Goal: Task Accomplishment & Management: Manage account settings

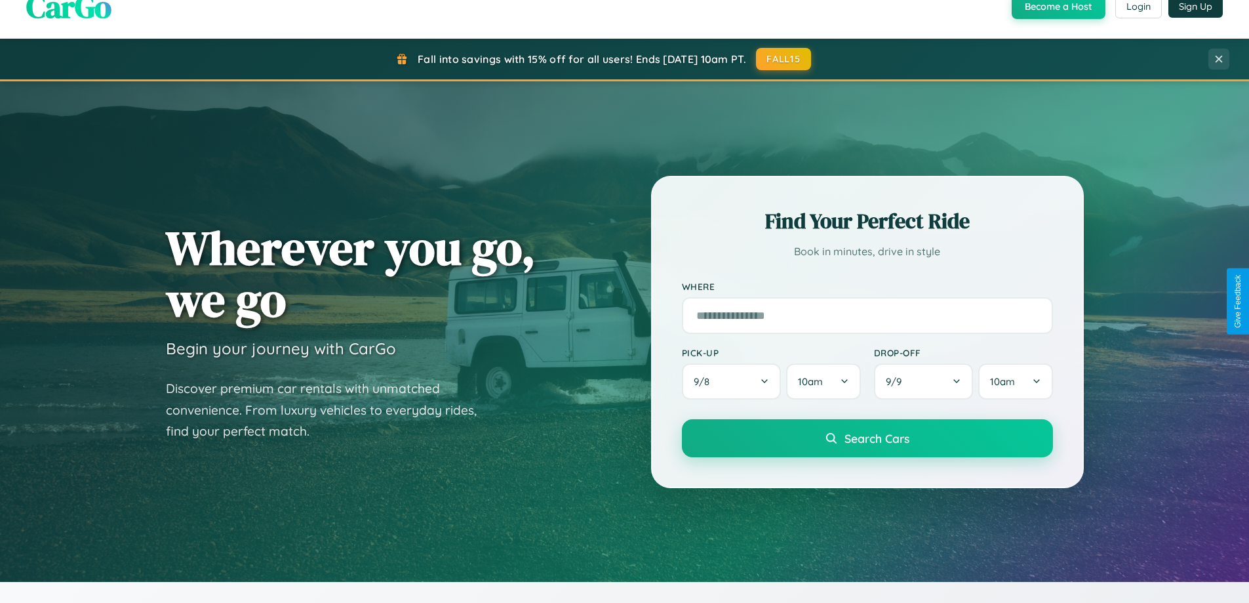
scroll to position [2523, 0]
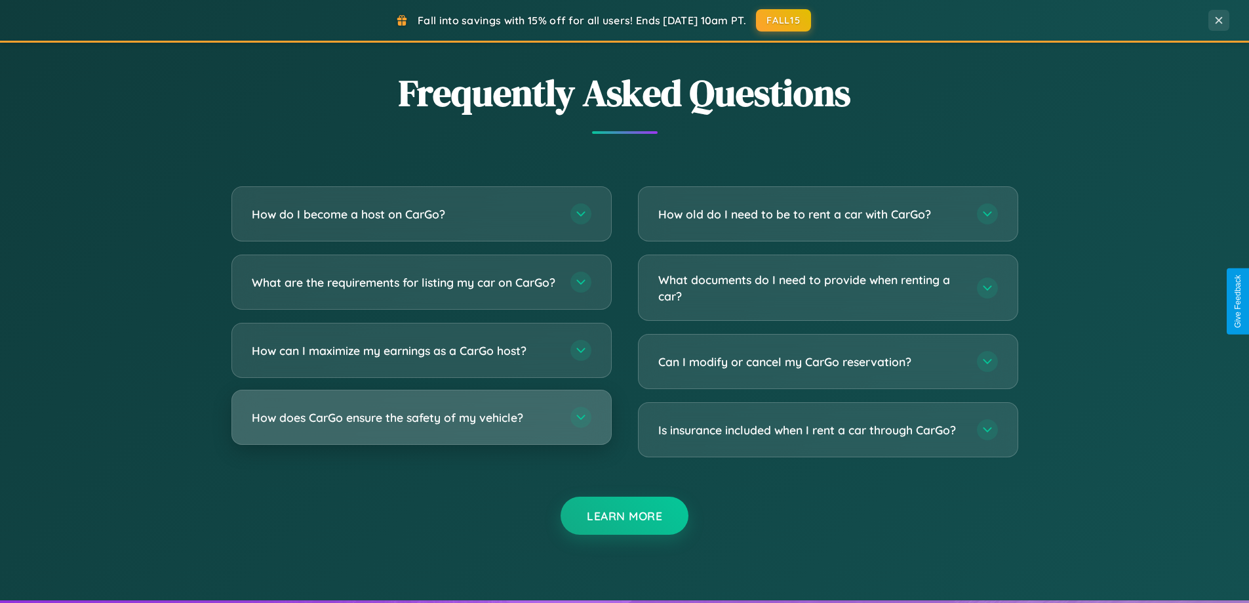
click at [421, 426] on h3 "How does CarGo ensure the safety of my vehicle?" at bounding box center [405, 417] width 306 height 16
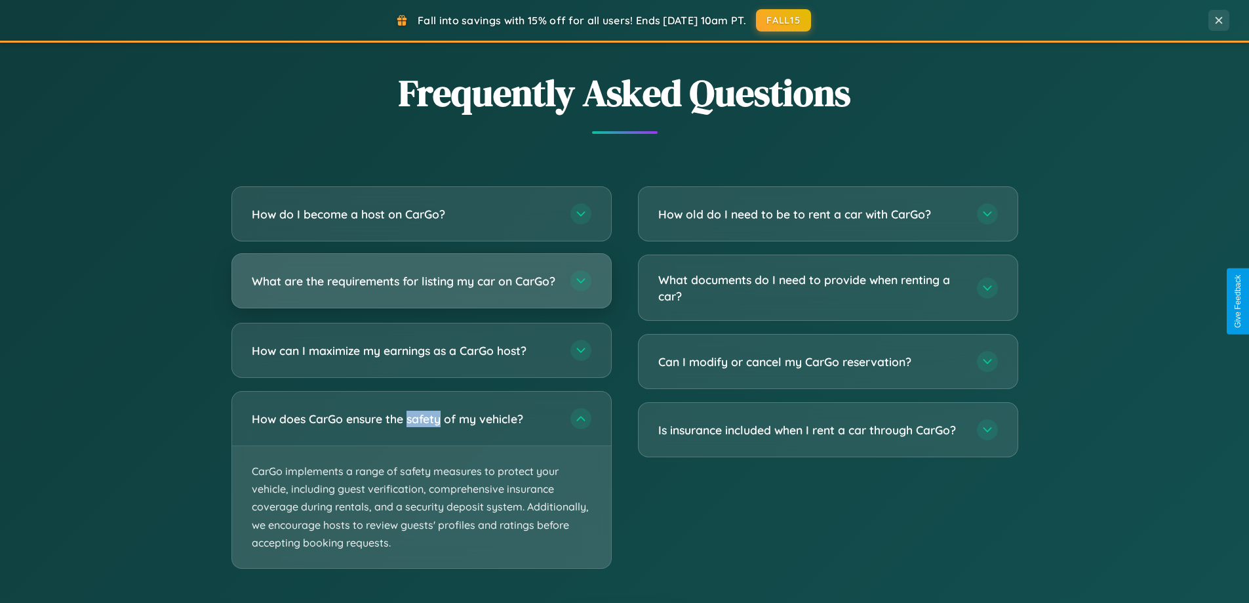
click at [421, 287] on h3 "What are the requirements for listing my car on CarGo?" at bounding box center [405, 281] width 306 height 16
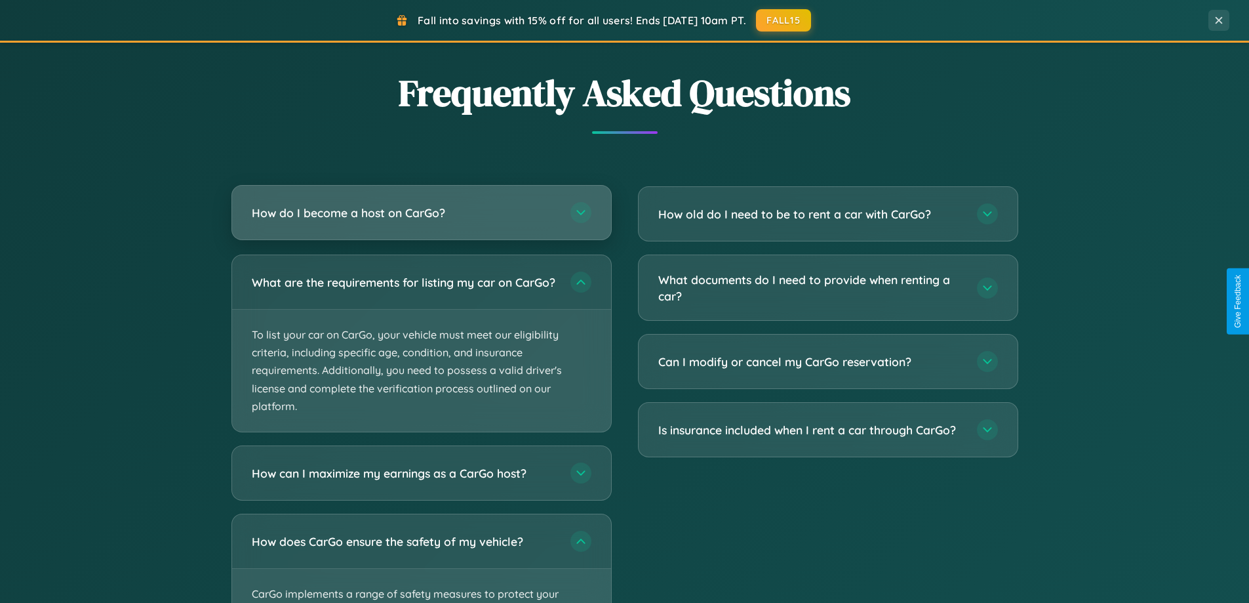
click at [421, 212] on h3 "How do I become a host on CarGo?" at bounding box center [405, 213] width 306 height 16
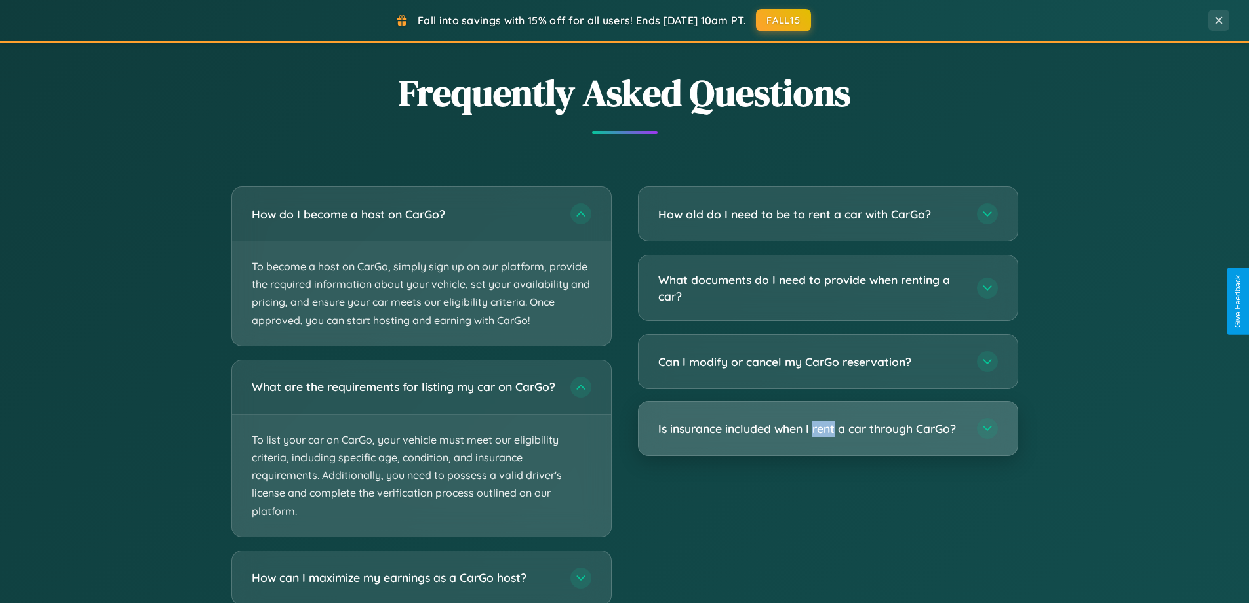
click at [828, 428] on h3 "Is insurance included when I rent a car through CarGo?" at bounding box center [811, 428] width 306 height 16
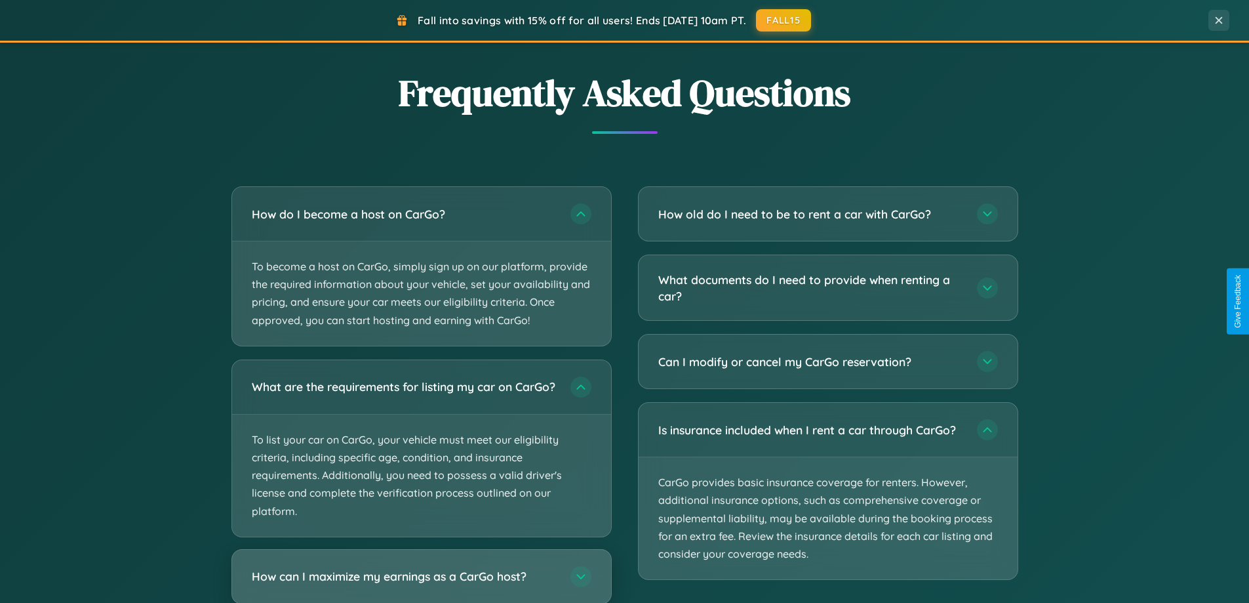
click at [421, 581] on h3 "How can I maximize my earnings as a CarGo host?" at bounding box center [405, 576] width 306 height 16
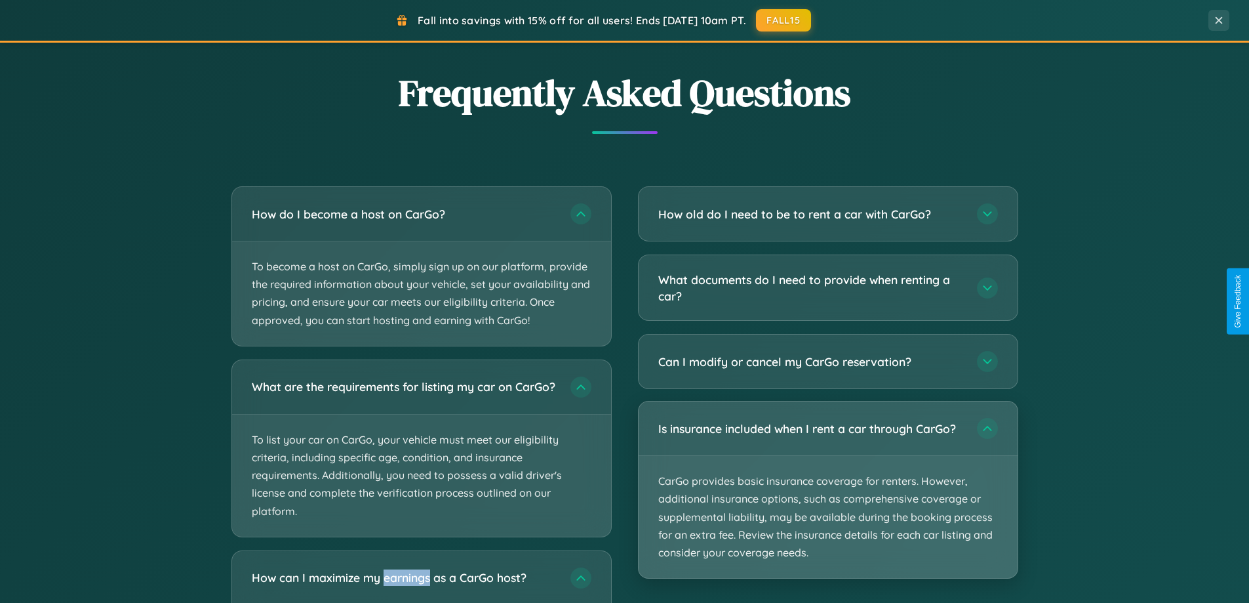
click at [828, 491] on p "CarGo provides basic insurance coverage for renters. However, additional insura…" at bounding box center [828, 517] width 379 height 122
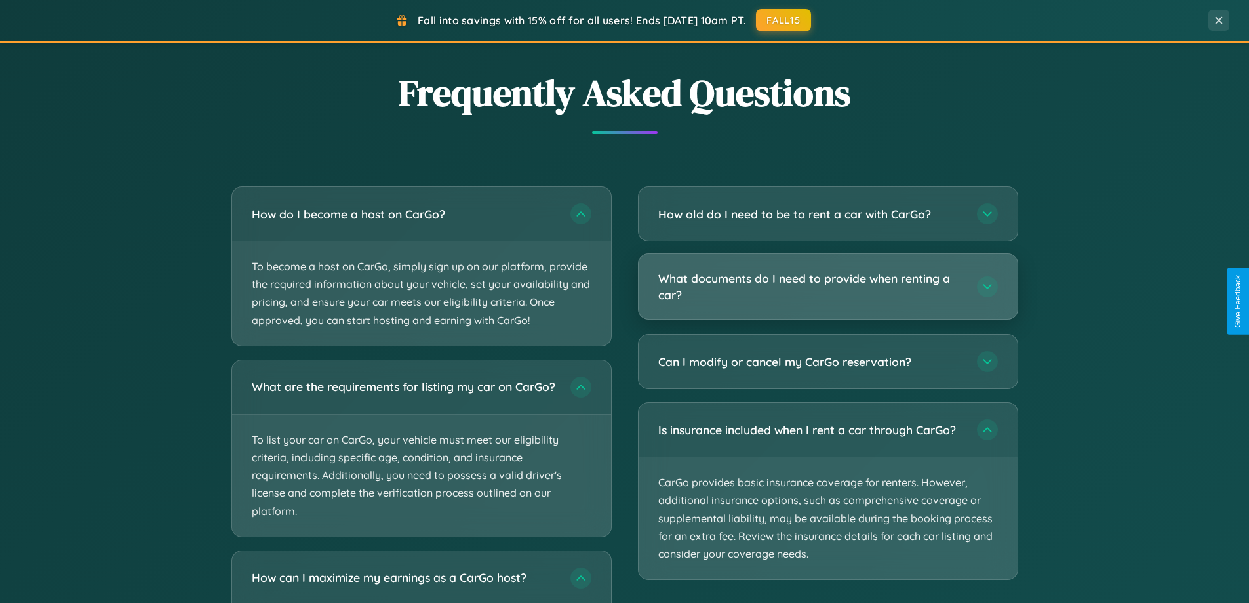
click at [828, 287] on h3 "What documents do I need to provide when renting a car?" at bounding box center [811, 286] width 306 height 32
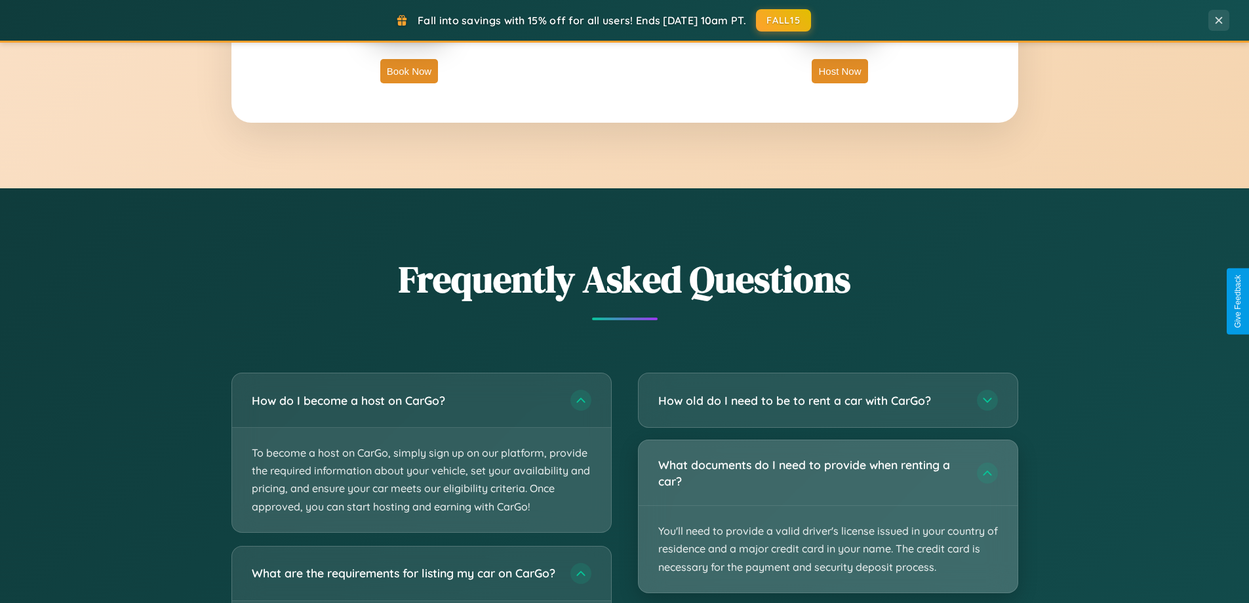
scroll to position [0, 0]
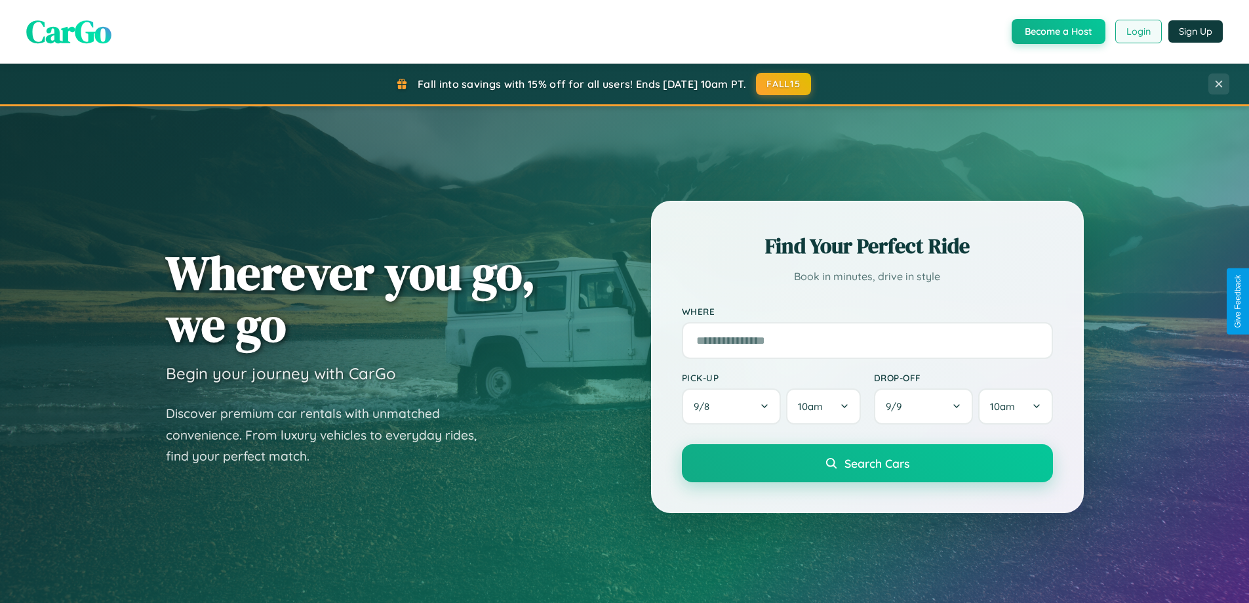
click at [1138, 31] on button "Login" at bounding box center [1139, 32] width 47 height 24
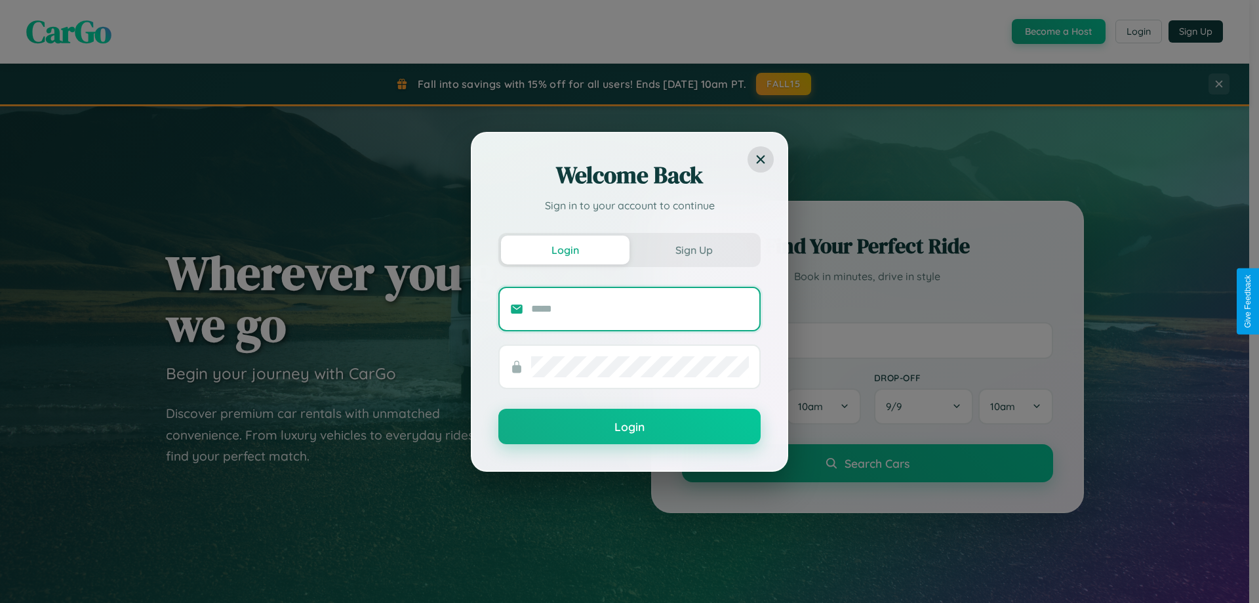
click at [640, 308] on input "text" at bounding box center [640, 308] width 218 height 21
type input "**********"
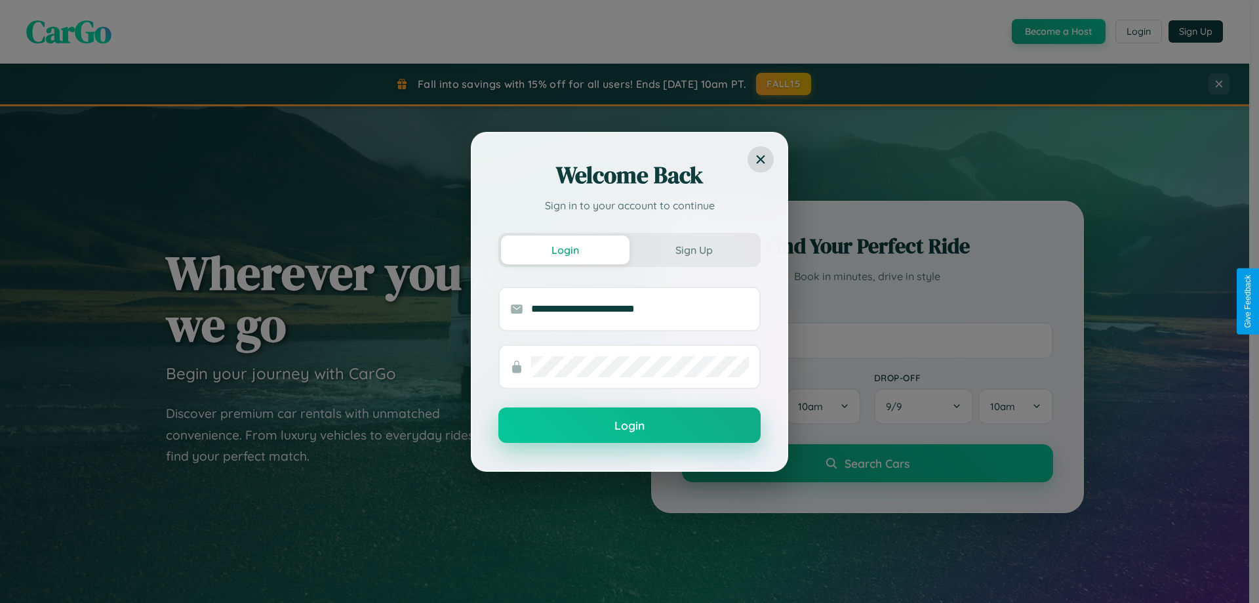
click at [630, 426] on button "Login" at bounding box center [629, 424] width 262 height 35
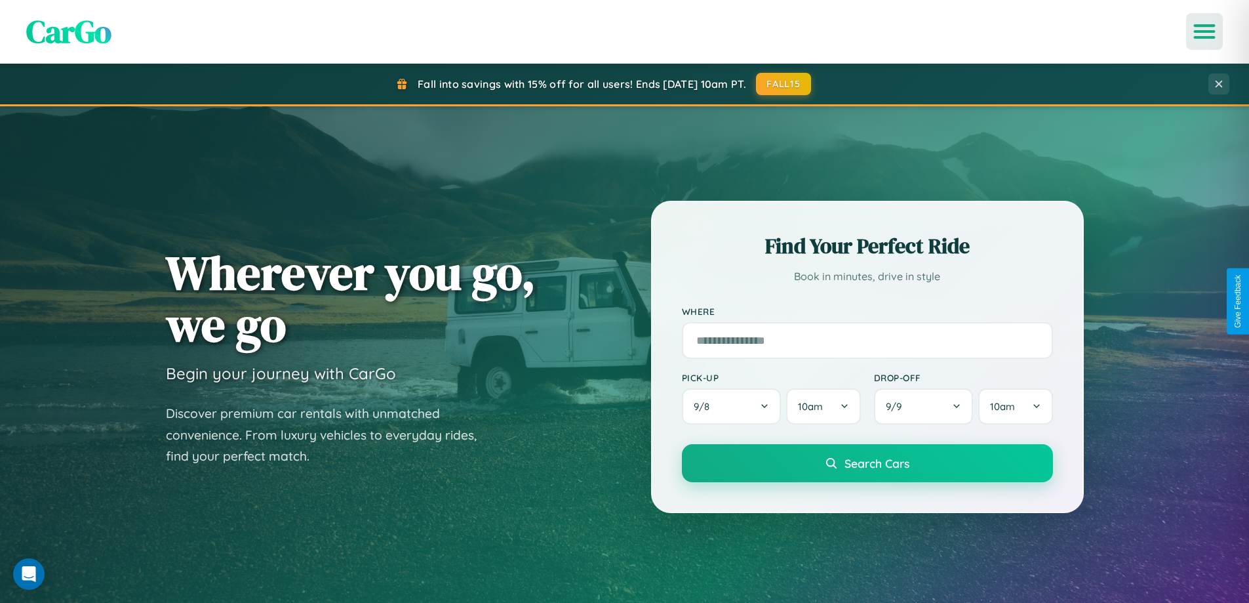
click at [1205, 31] on icon "Open menu" at bounding box center [1205, 32] width 19 height 12
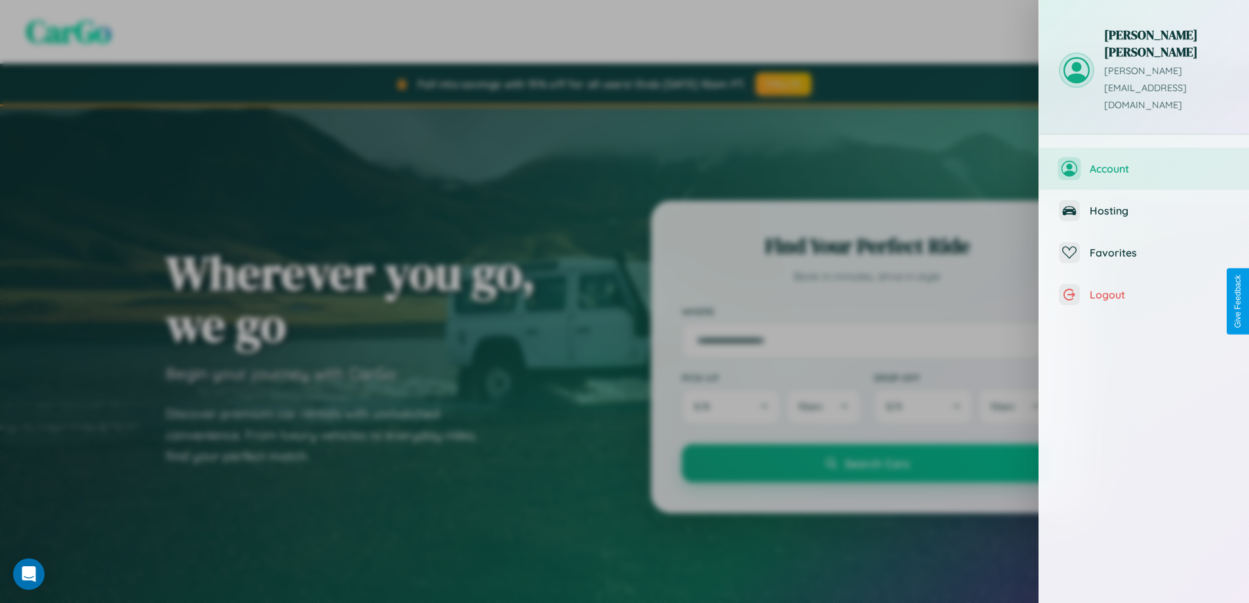
click at [1144, 162] on span "Account" at bounding box center [1160, 168] width 140 height 13
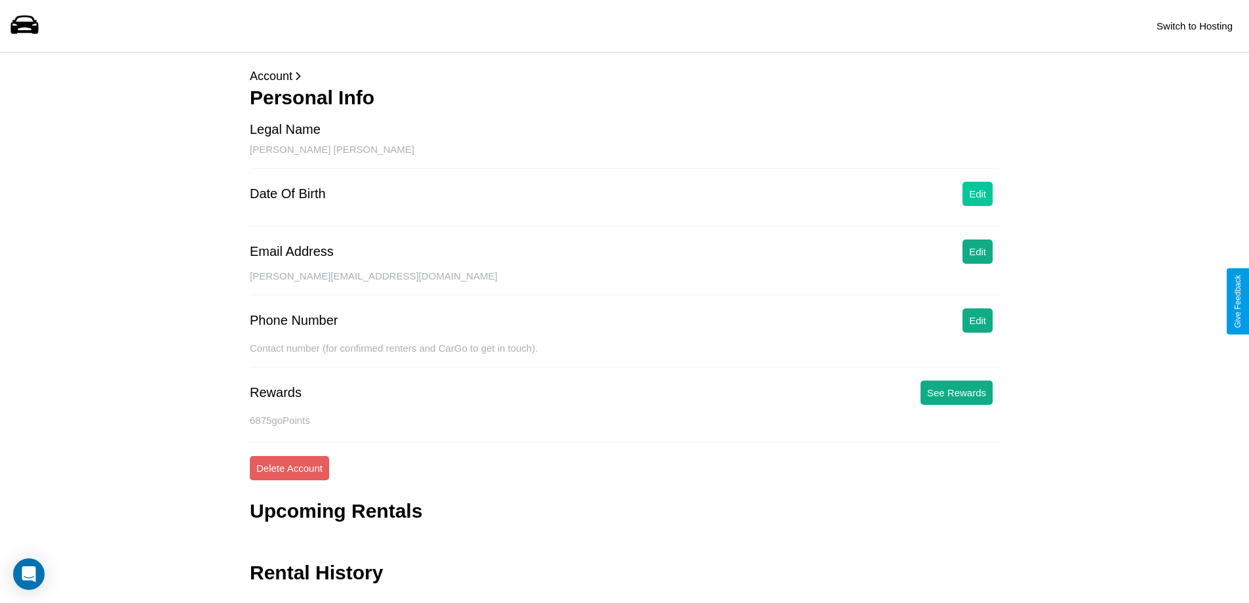
click at [978, 193] on button "Edit" at bounding box center [978, 194] width 30 height 24
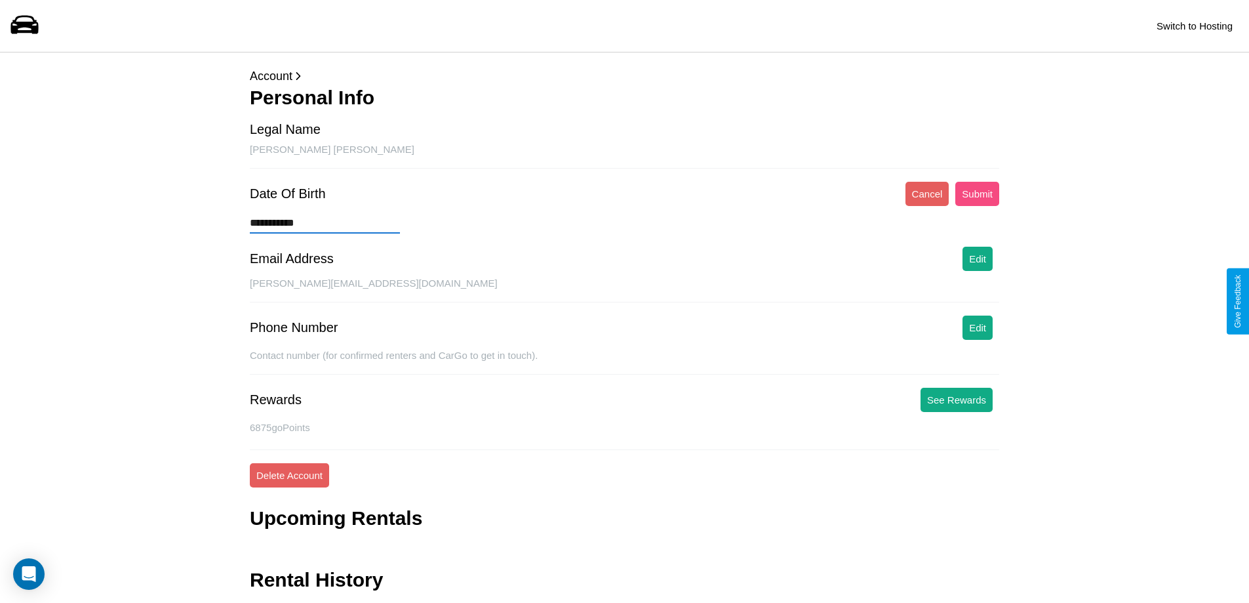
type input "**********"
click at [977, 193] on button "Submit" at bounding box center [977, 194] width 44 height 24
